Goal: Information Seeking & Learning: Learn about a topic

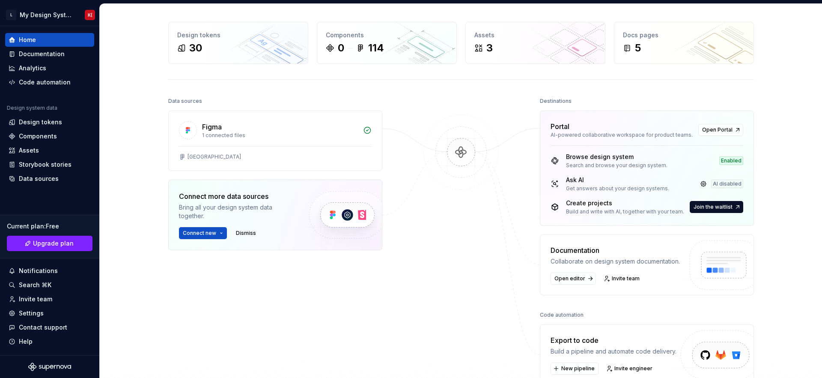
scroll to position [38, 0]
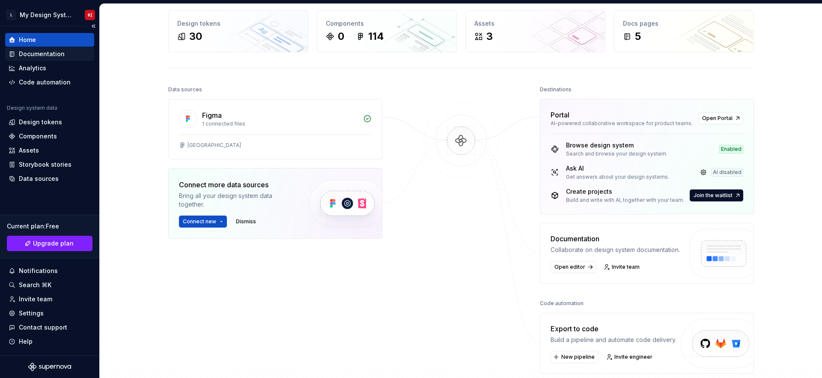
click at [29, 57] on div "Documentation" at bounding box center [42, 54] width 46 height 9
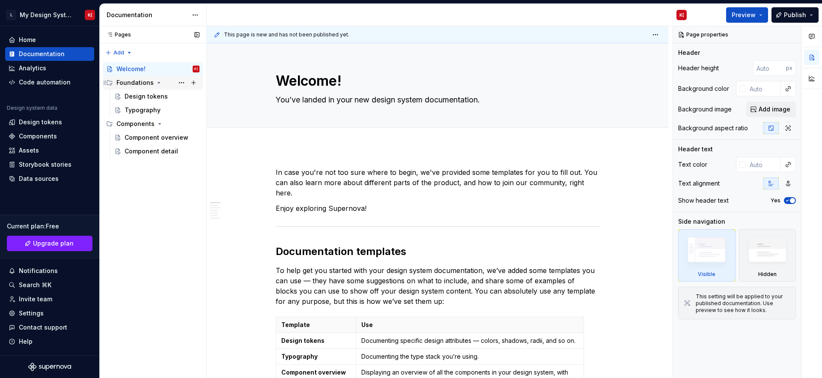
click at [146, 83] on div "Foundations" at bounding box center [134, 82] width 37 height 9
click at [145, 95] on div "Design tokens" at bounding box center [146, 96] width 43 height 9
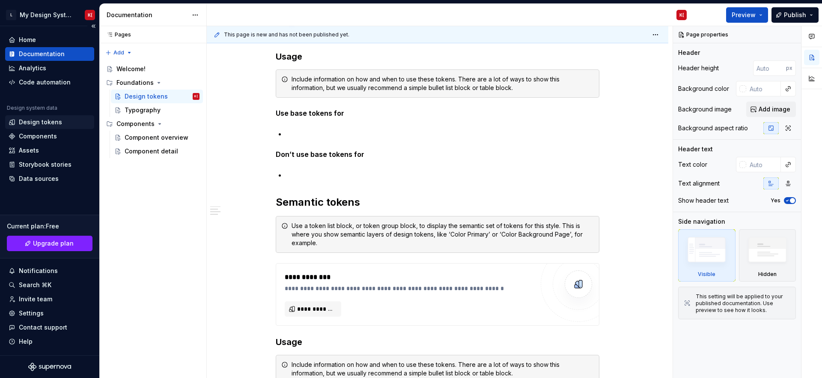
scroll to position [413, 0]
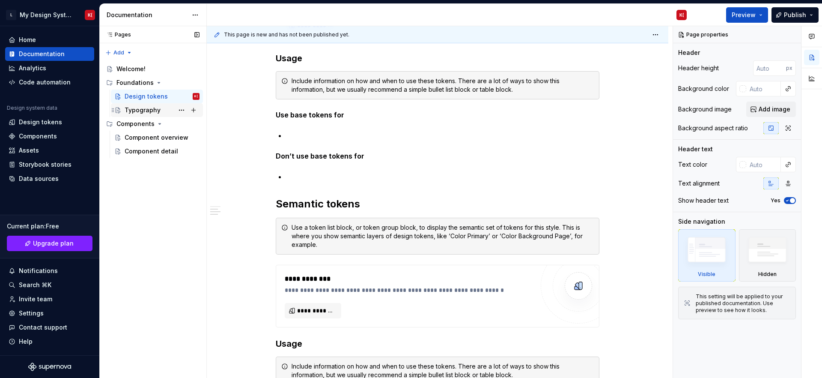
click at [143, 114] on div "Typography" at bounding box center [143, 110] width 36 height 9
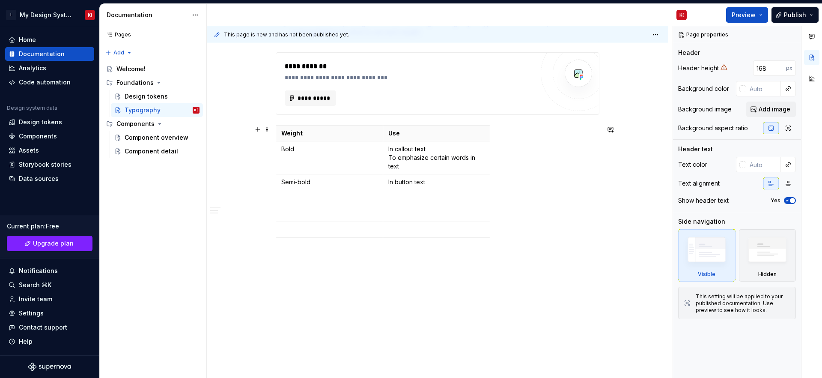
scroll to position [592, 0]
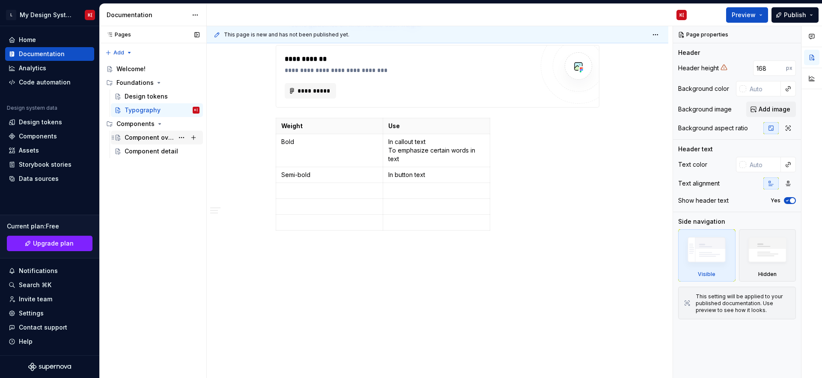
click at [140, 132] on div "Component overview" at bounding box center [162, 137] width 75 height 12
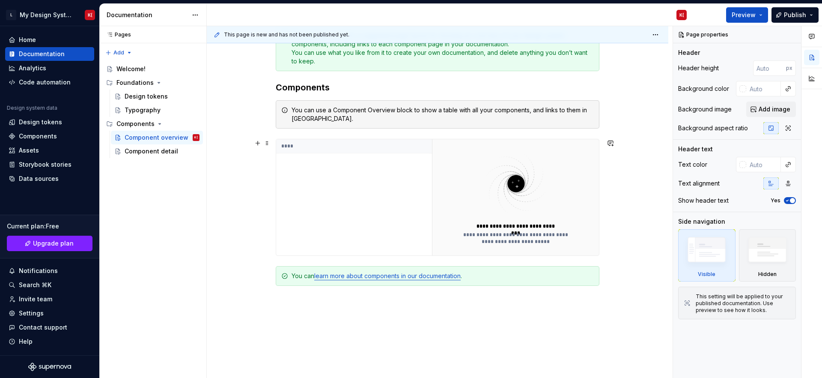
scroll to position [185, 0]
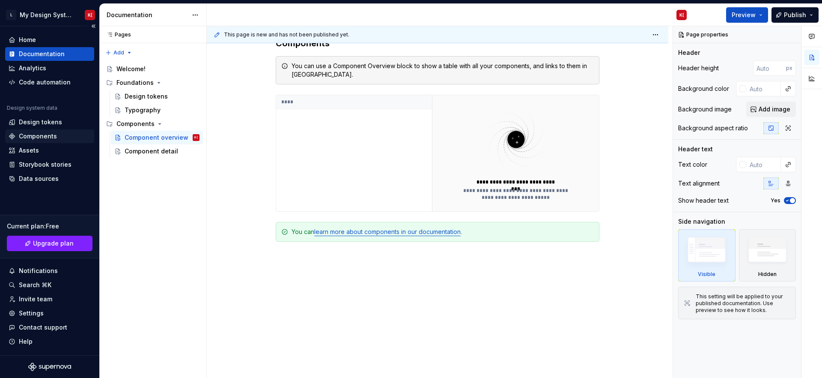
click at [36, 135] on div "Components" at bounding box center [38, 136] width 38 height 9
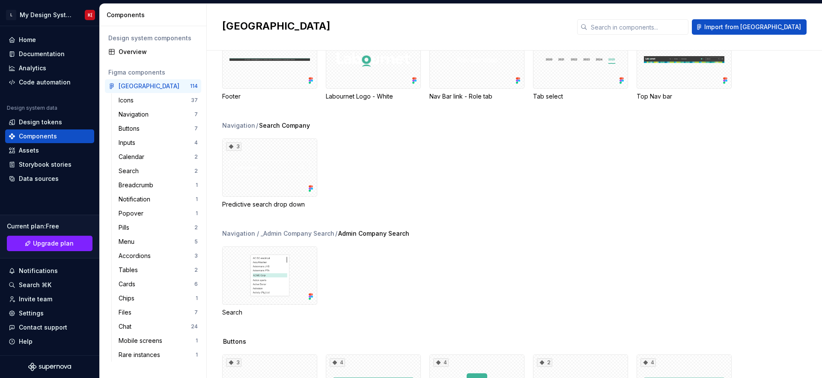
scroll to position [1063, 0]
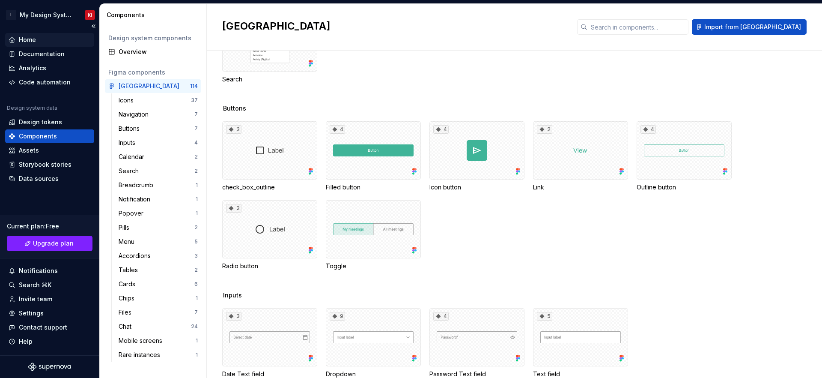
click at [20, 41] on div "Home" at bounding box center [27, 40] width 17 height 9
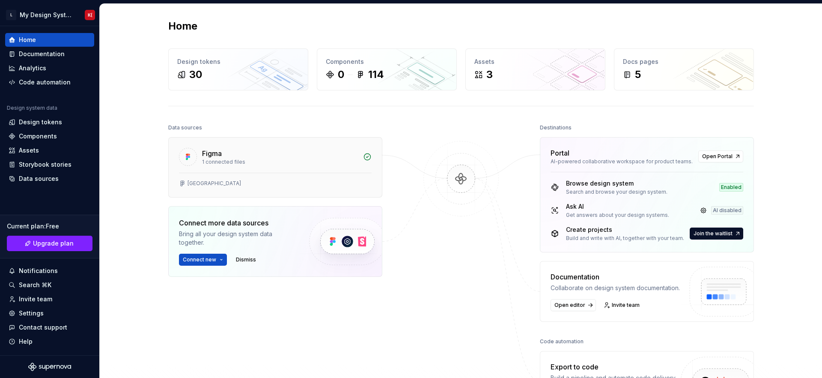
click at [253, 162] on div "1 connected files" at bounding box center [280, 161] width 156 height 7
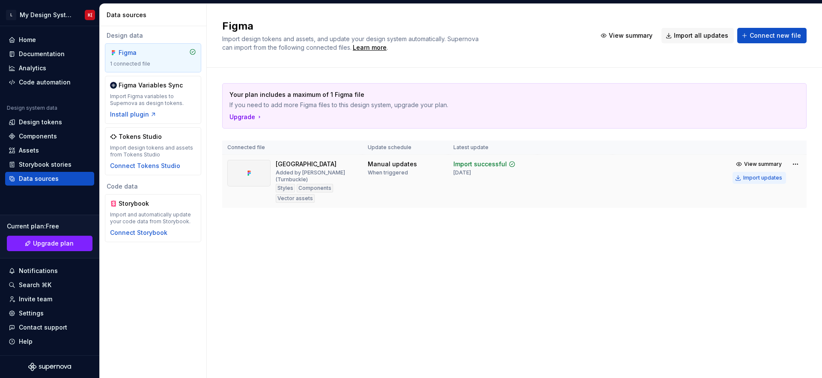
click at [764, 178] on div "Import updates" at bounding box center [762, 177] width 39 height 7
click at [746, 177] on div "Import updates" at bounding box center [762, 177] width 39 height 7
click at [41, 124] on div "Design tokens" at bounding box center [40, 122] width 43 height 9
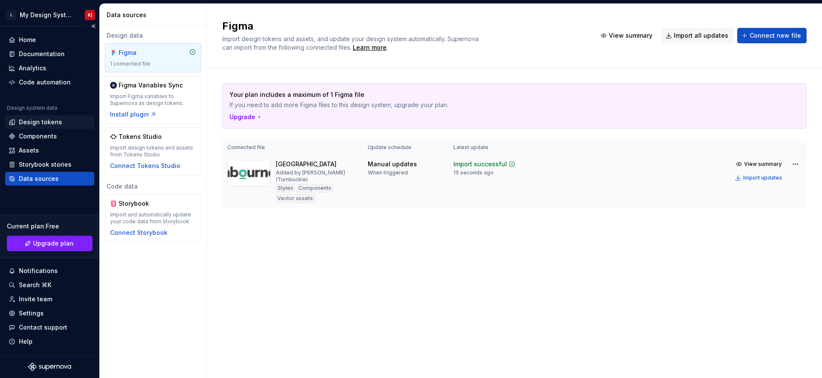
click at [41, 124] on div "Design tokens" at bounding box center [40, 122] width 43 height 9
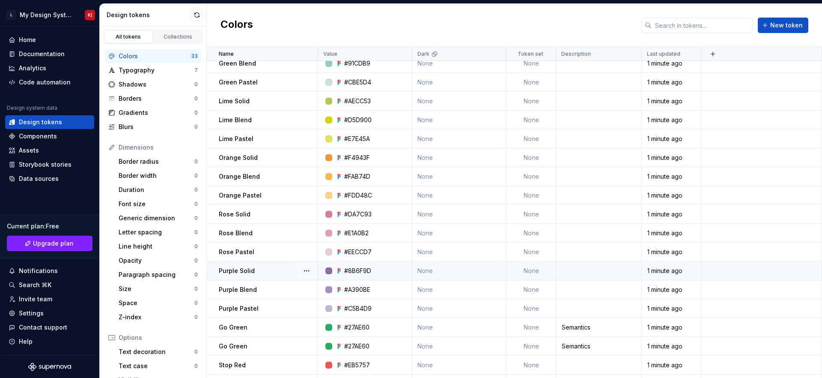
scroll to position [305, 0]
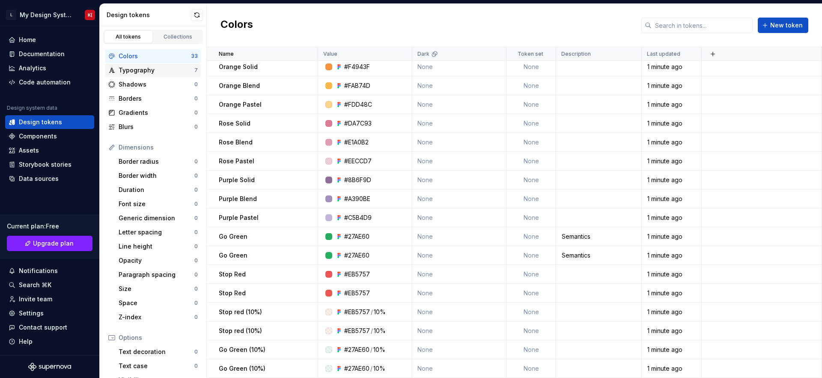
click at [161, 72] on div "Typography" at bounding box center [157, 70] width 76 height 9
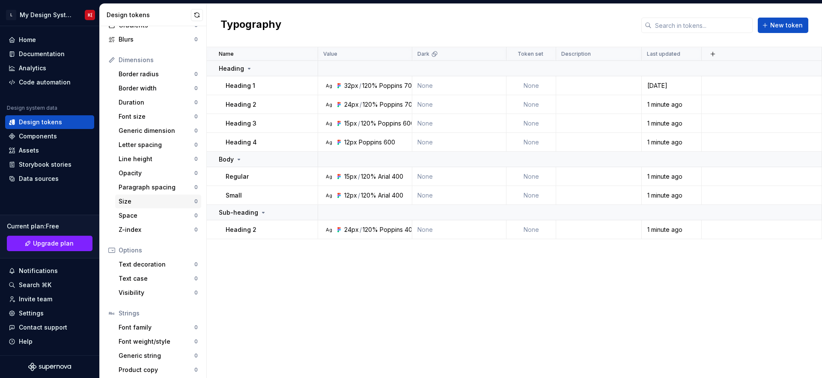
scroll to position [91, 0]
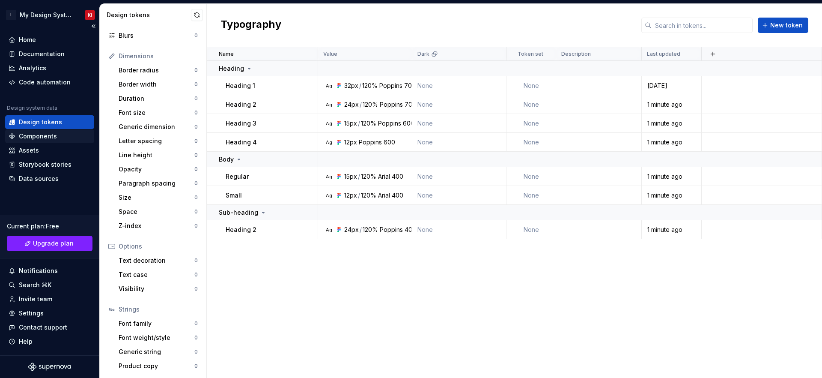
click at [45, 134] on div "Components" at bounding box center [38, 136] width 38 height 9
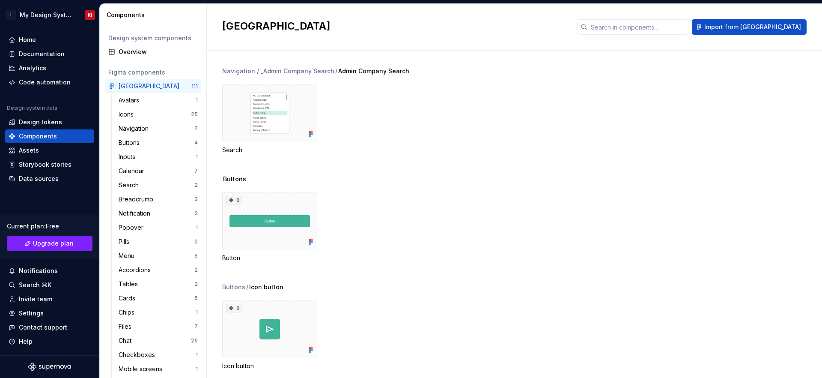
scroll to position [856, 0]
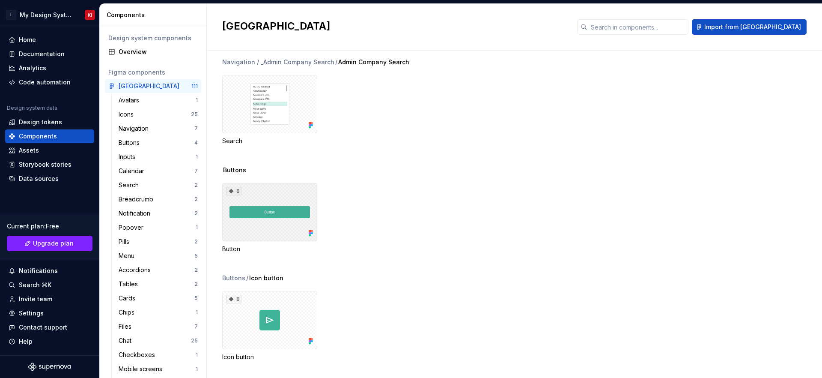
click at [274, 217] on div "8" at bounding box center [269, 212] width 95 height 58
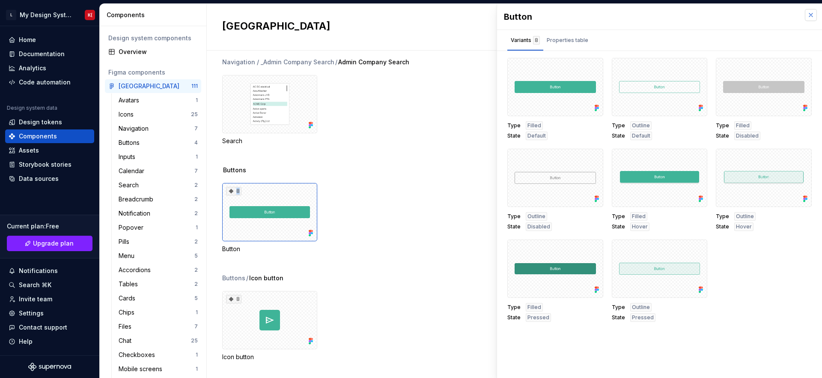
click at [812, 15] on button "button" at bounding box center [811, 15] width 12 height 12
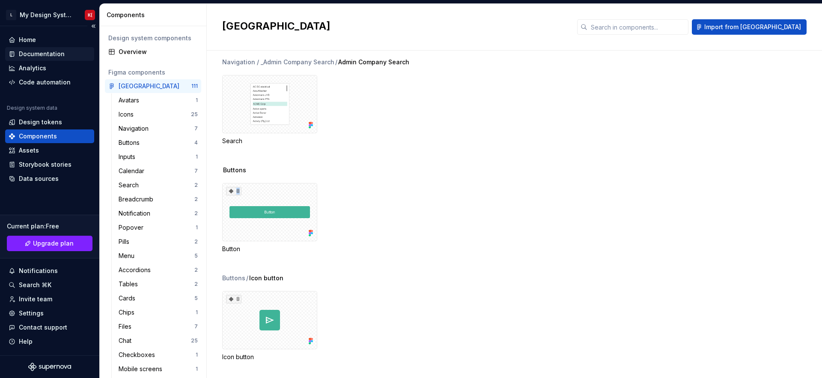
click at [60, 53] on div "Documentation" at bounding box center [42, 54] width 46 height 9
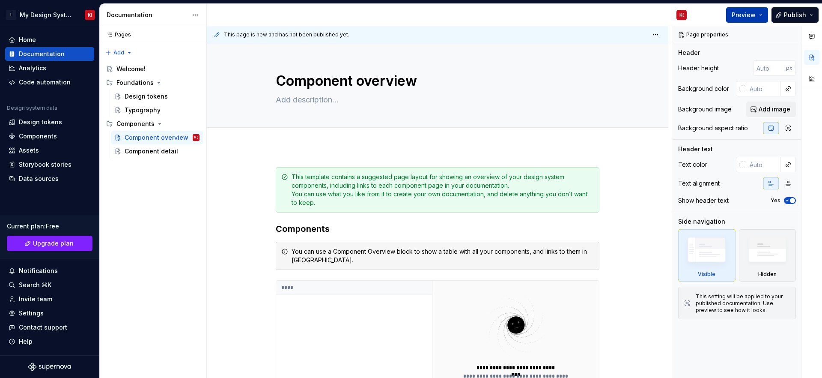
click at [734, 16] on button "Preview" at bounding box center [747, 14] width 42 height 15
click at [744, 12] on span "Preview" at bounding box center [744, 15] width 24 height 9
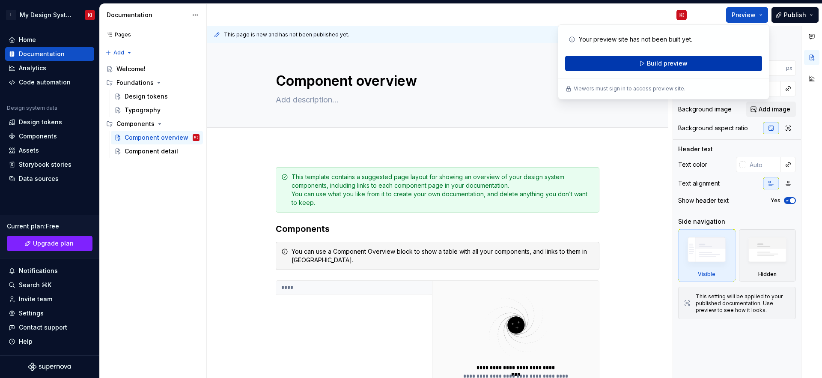
click at [725, 60] on button "Build preview" at bounding box center [663, 63] width 197 height 15
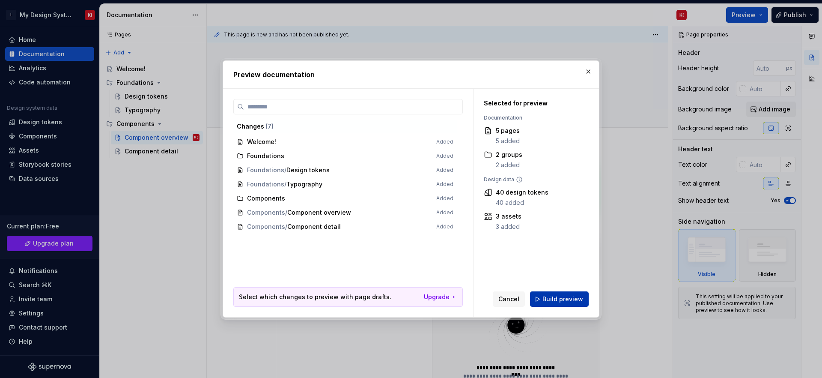
click at [569, 298] on span "Build preview" at bounding box center [563, 299] width 41 height 9
click at [569, 298] on div "Cancel Build preview" at bounding box center [541, 298] width 96 height 15
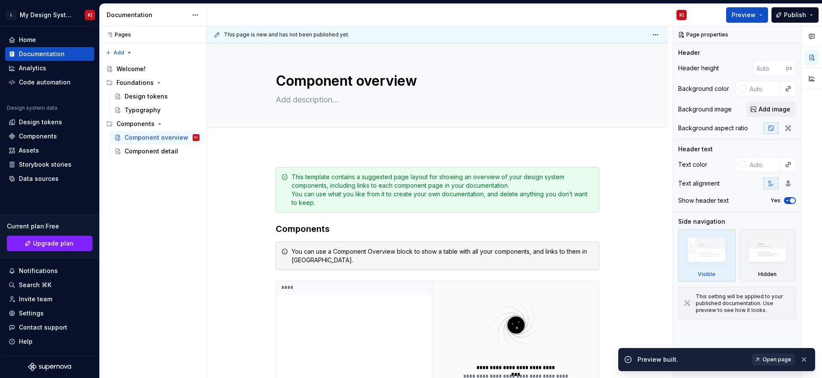
click at [773, 358] on span "Open page" at bounding box center [777, 359] width 29 height 7
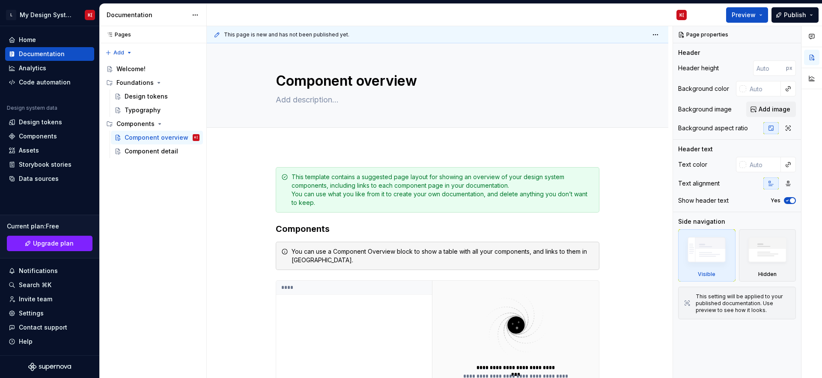
type textarea "*"
